Goal: Task Accomplishment & Management: Manage account settings

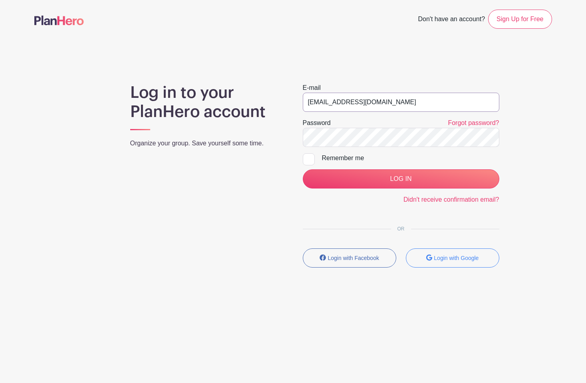
drag, startPoint x: 400, startPoint y: 101, endPoint x: 286, endPoint y: 102, distance: 114.2
click at [286, 102] on div "Log in to your PlanHero account Organize your group. Save yourself some time. E…" at bounding box center [293, 178] width 518 height 191
type input "julie@planhero.com"
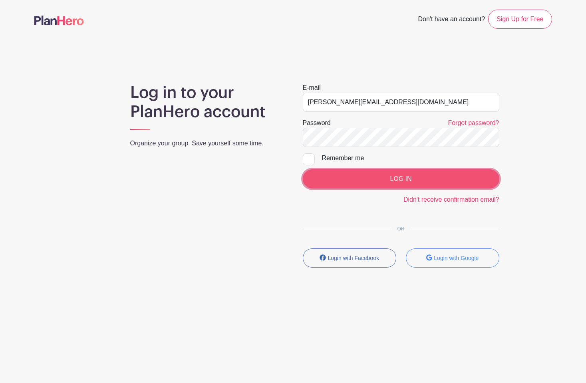
click at [347, 183] on input "LOG IN" at bounding box center [401, 178] width 197 height 19
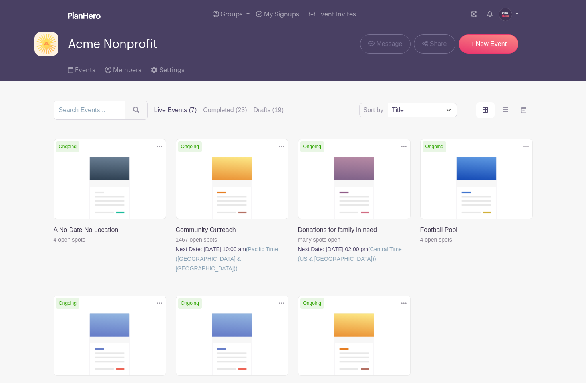
click at [508, 16] on img at bounding box center [505, 14] width 13 height 13
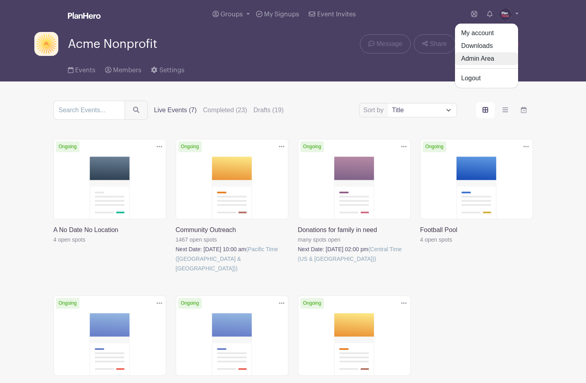
click at [489, 58] on link "Admin Area" at bounding box center [486, 58] width 63 height 13
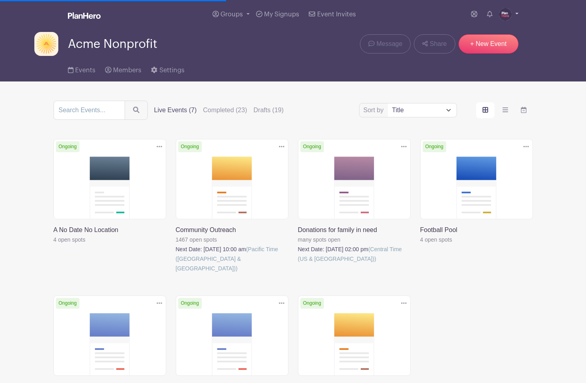
click at [503, 10] on img at bounding box center [505, 14] width 13 height 13
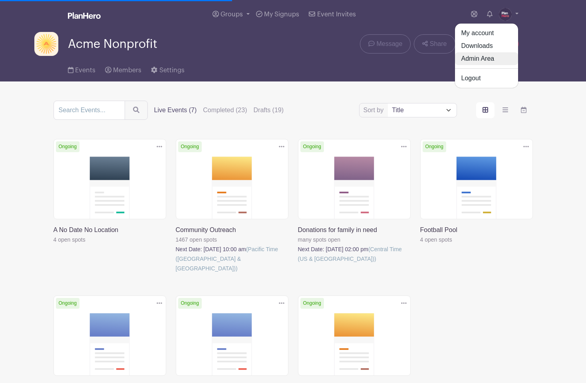
click at [483, 56] on link "Admin Area" at bounding box center [486, 58] width 63 height 13
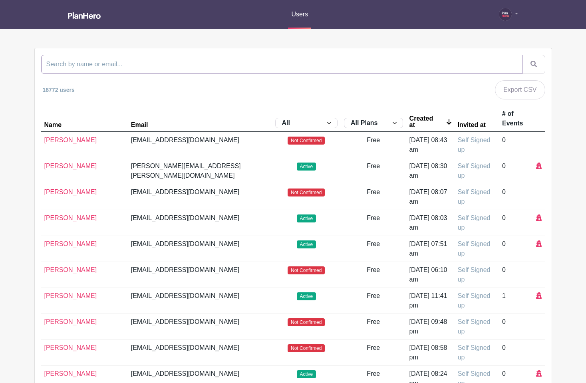
click at [233, 65] on input "search" at bounding box center [281, 64] width 481 height 19
type input "jpfarrell77+faith"
click at [522, 55] on button "submit" at bounding box center [533, 64] width 23 height 19
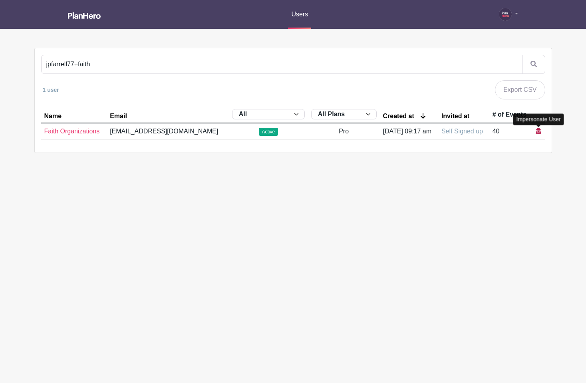
click at [538, 131] on icon at bounding box center [539, 131] width 6 height 6
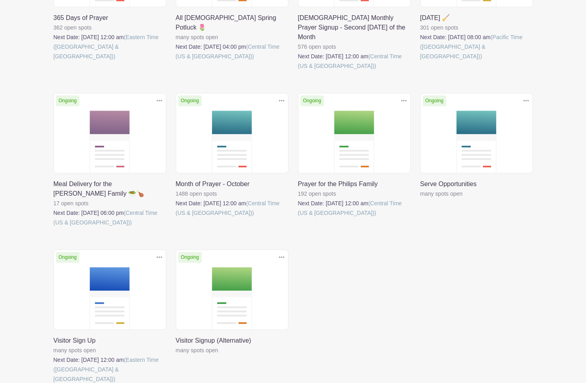
scroll to position [267, 0]
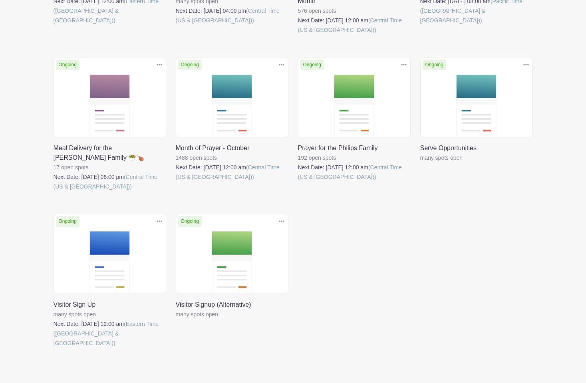
click at [420, 163] on link at bounding box center [420, 163] width 0 height 0
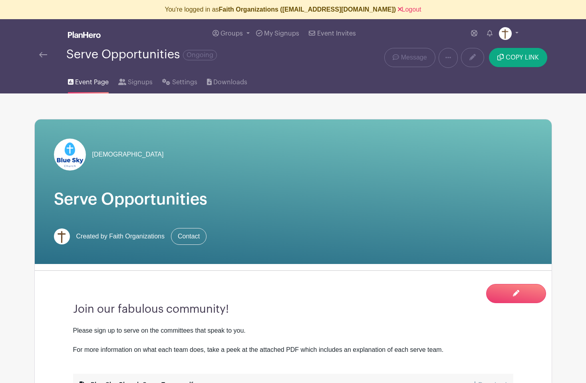
click at [43, 54] on img at bounding box center [43, 55] width 8 height 6
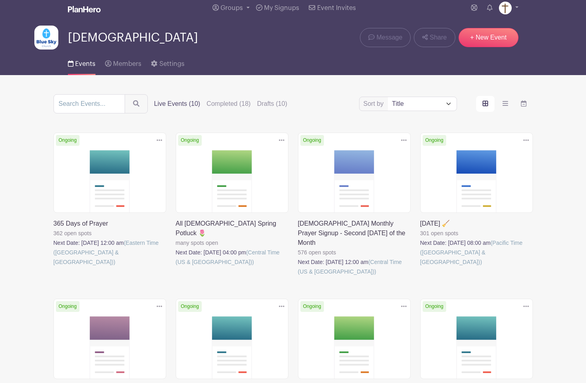
scroll to position [28, 0]
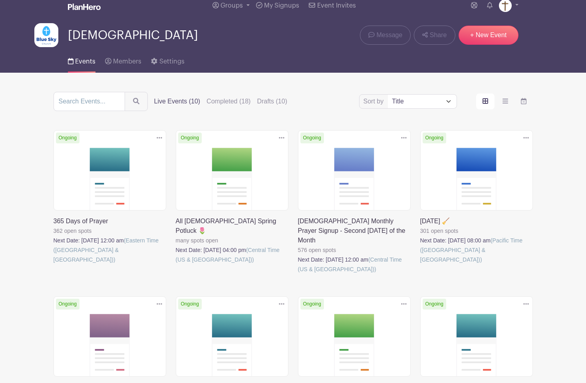
click at [420, 264] on link at bounding box center [420, 264] width 0 height 0
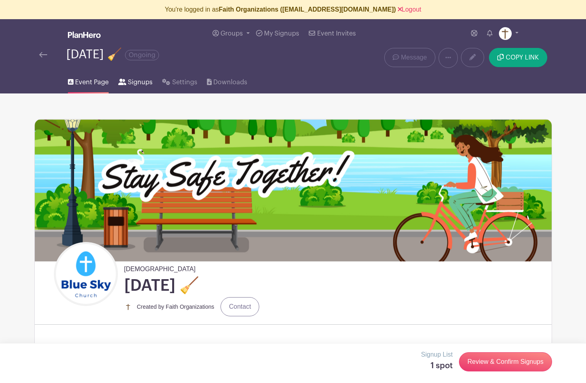
click at [142, 82] on span "Signups" at bounding box center [140, 82] width 25 height 10
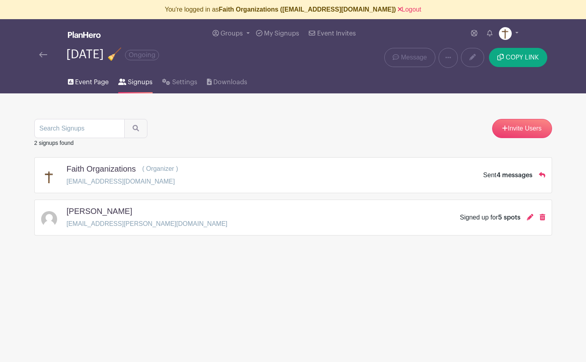
click at [91, 82] on span "Event Page" at bounding box center [92, 82] width 34 height 10
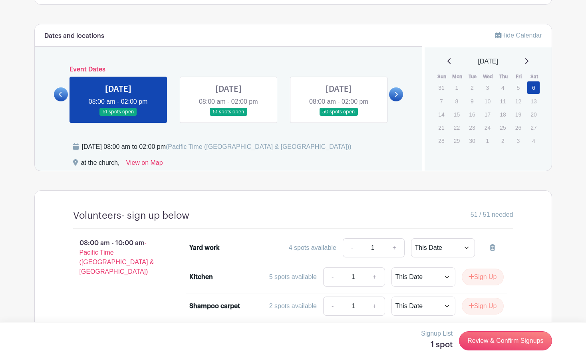
scroll to position [437, 0]
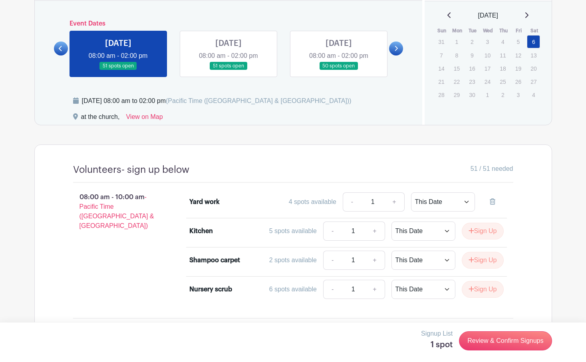
click at [339, 70] on link at bounding box center [339, 70] width 0 height 0
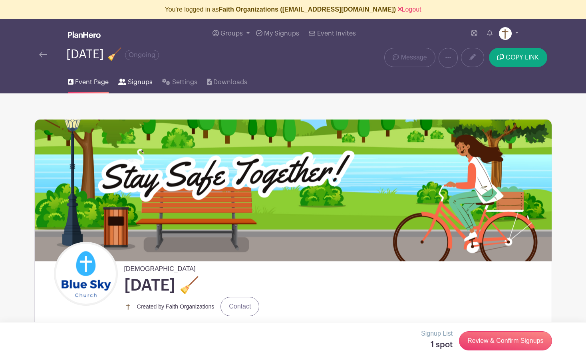
click at [135, 81] on span "Signups" at bounding box center [140, 82] width 25 height 10
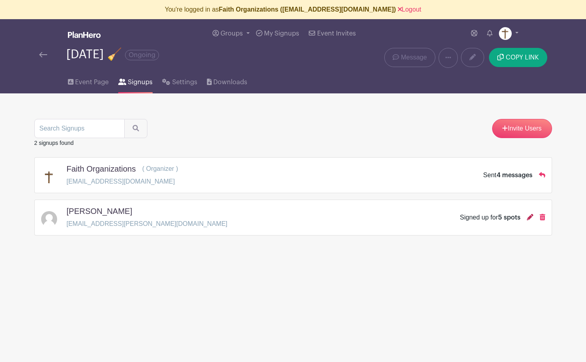
click at [530, 216] on icon at bounding box center [530, 217] width 6 height 6
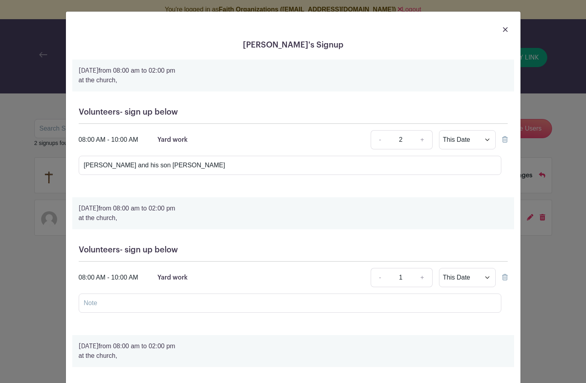
click at [504, 28] on img at bounding box center [505, 29] width 5 height 5
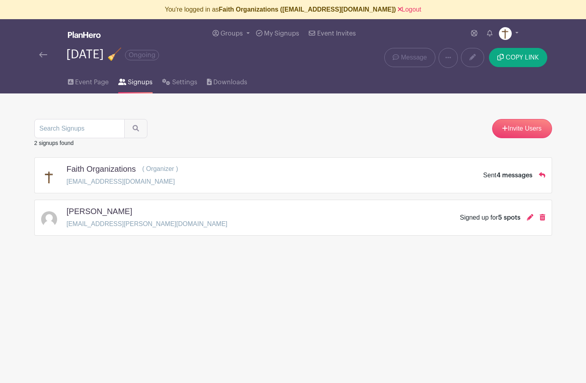
click at [41, 55] on img at bounding box center [43, 55] width 8 height 6
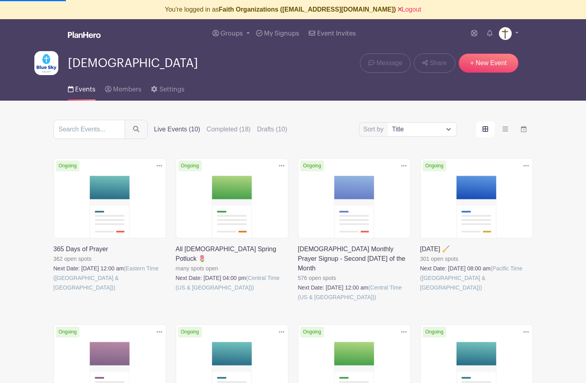
click at [420, 292] on link at bounding box center [420, 292] width 0 height 0
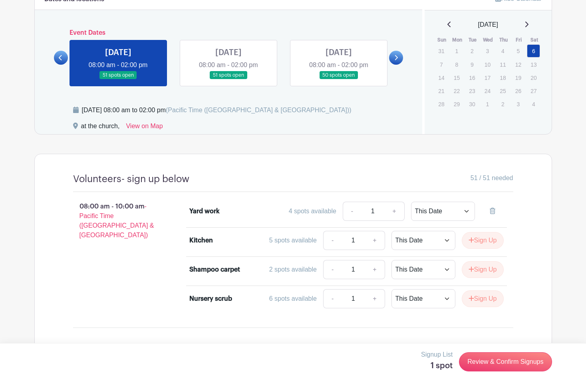
scroll to position [431, 0]
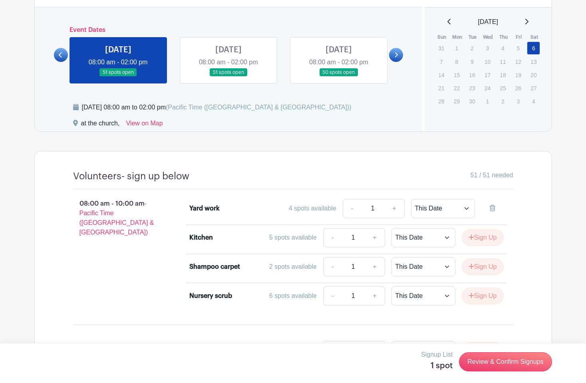
click at [528, 19] on icon at bounding box center [526, 21] width 4 height 6
click at [528, 20] on icon at bounding box center [526, 21] width 4 height 6
click at [528, 20] on icon at bounding box center [526, 22] width 3 height 6
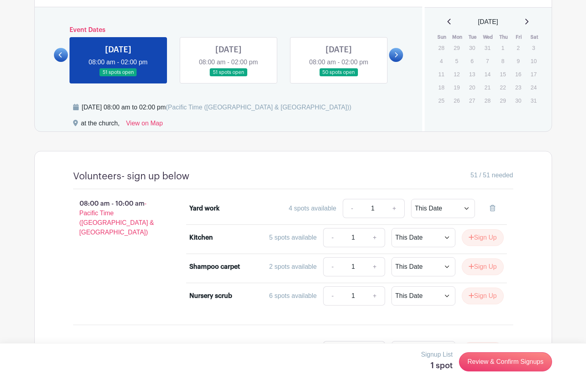
click at [528, 20] on icon at bounding box center [526, 21] width 4 height 6
click at [528, 20] on icon at bounding box center [526, 22] width 3 height 6
click at [528, 21] on icon at bounding box center [526, 22] width 3 height 6
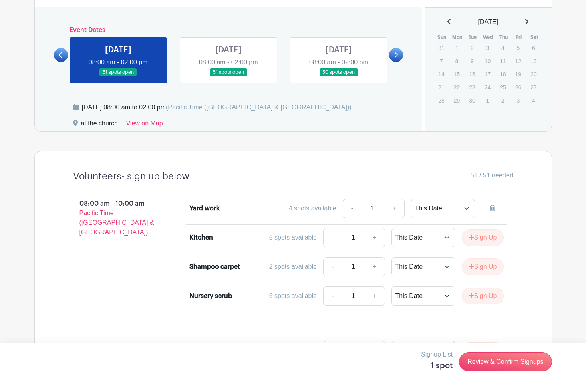
click at [528, 21] on icon at bounding box center [526, 22] width 3 height 6
click at [528, 21] on icon at bounding box center [526, 21] width 4 height 6
click at [528, 21] on icon at bounding box center [526, 22] width 3 height 6
click at [533, 97] on link "31" at bounding box center [533, 100] width 13 height 13
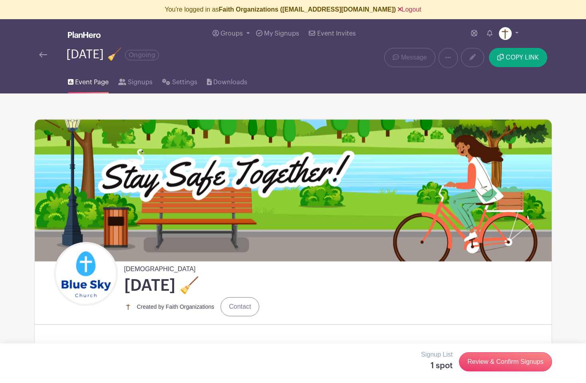
click at [398, 10] on link "Logout" at bounding box center [410, 9] width 24 height 7
